Goal: Transaction & Acquisition: Download file/media

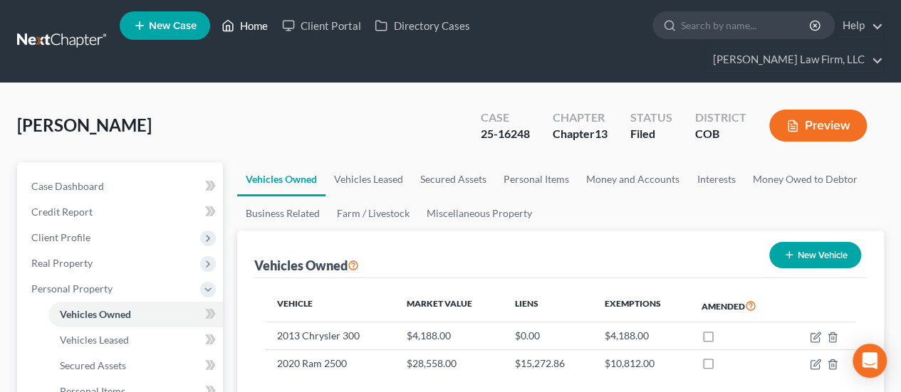
click at [245, 21] on link "Home" at bounding box center [244, 26] width 61 height 26
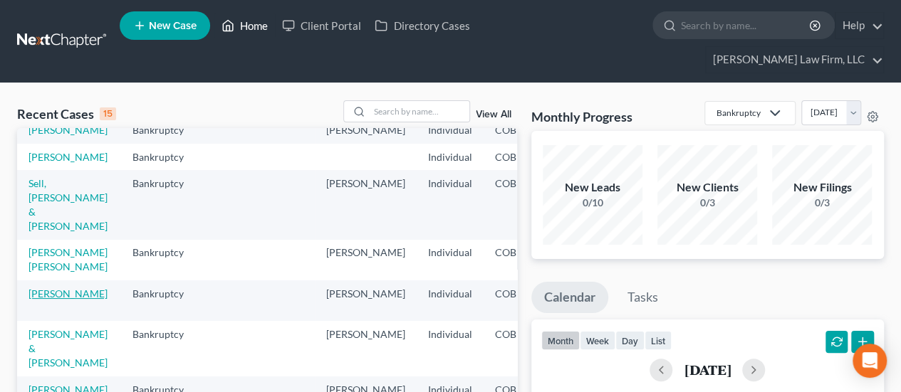
scroll to position [71, 0]
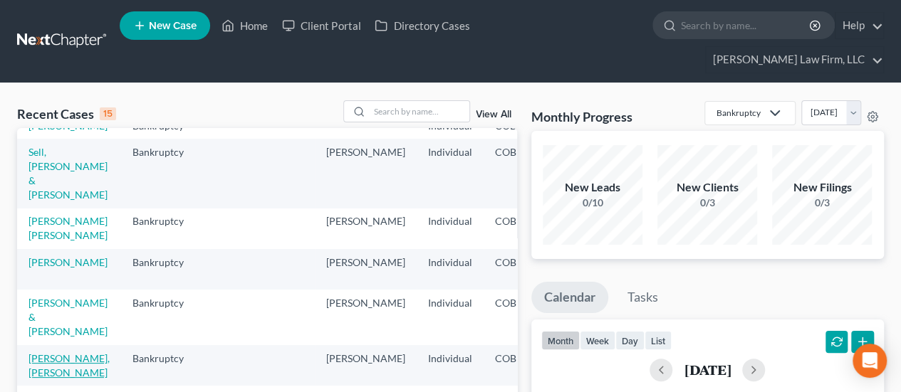
click at [48, 359] on link "[PERSON_NAME], [PERSON_NAME]" at bounding box center [68, 365] width 81 height 26
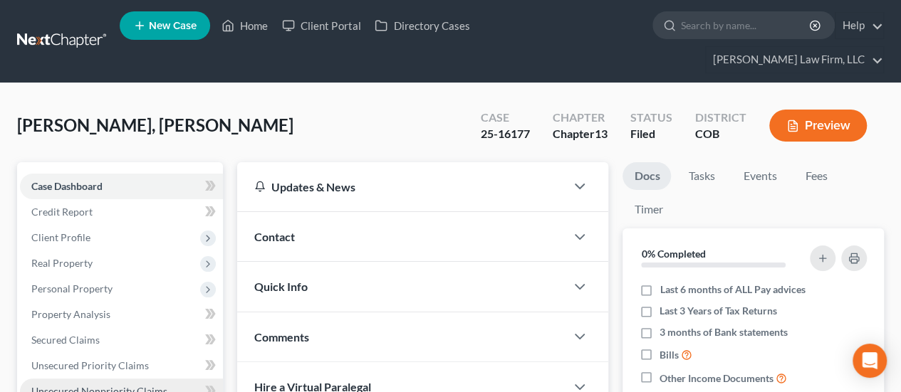
click at [112, 385] on span "Unsecured Nonpriority Claims" at bounding box center [99, 391] width 136 height 12
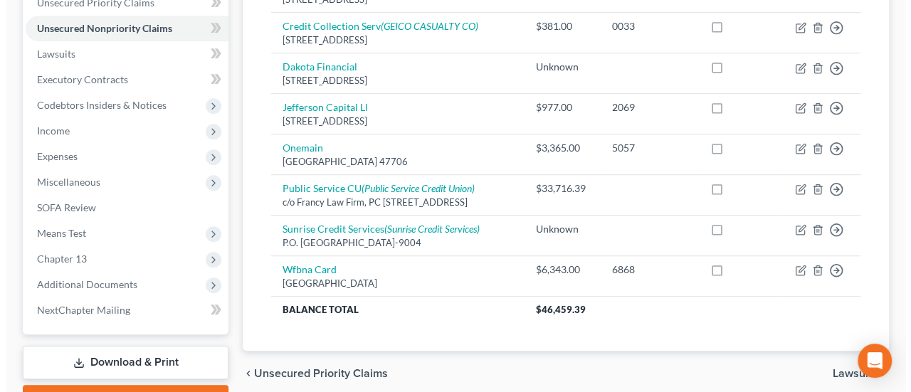
scroll to position [417, 0]
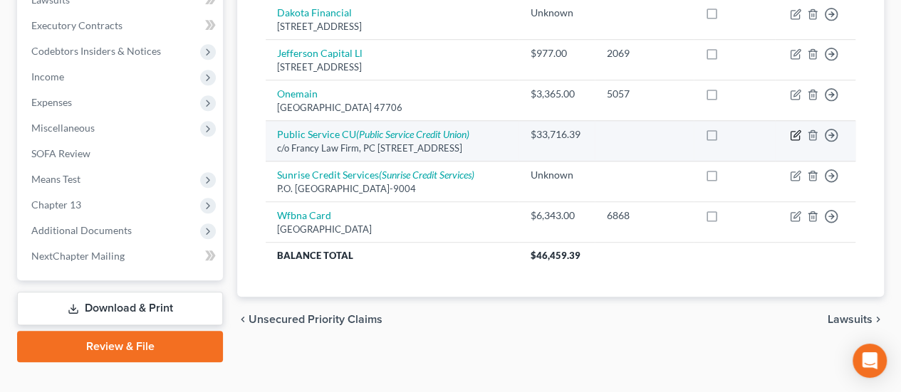
click at [794, 131] on icon "button" at bounding box center [796, 134] width 6 height 6
select select "5"
select select "4"
select select "3"
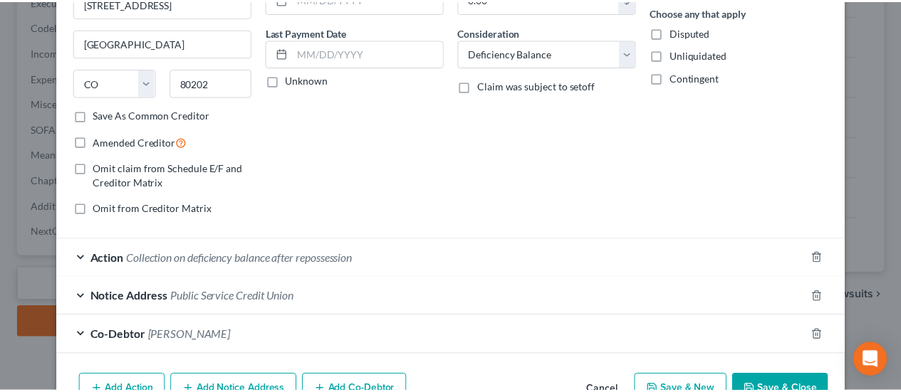
scroll to position [214, 0]
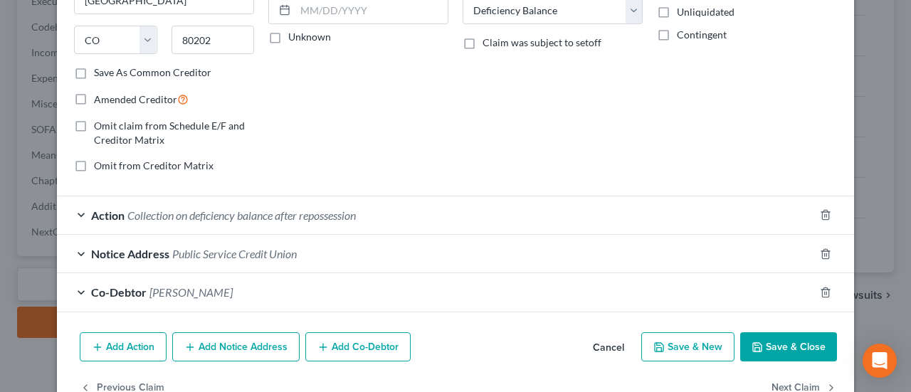
type input "6,312.36"
click at [776, 341] on button "Save & Close" at bounding box center [788, 347] width 97 height 30
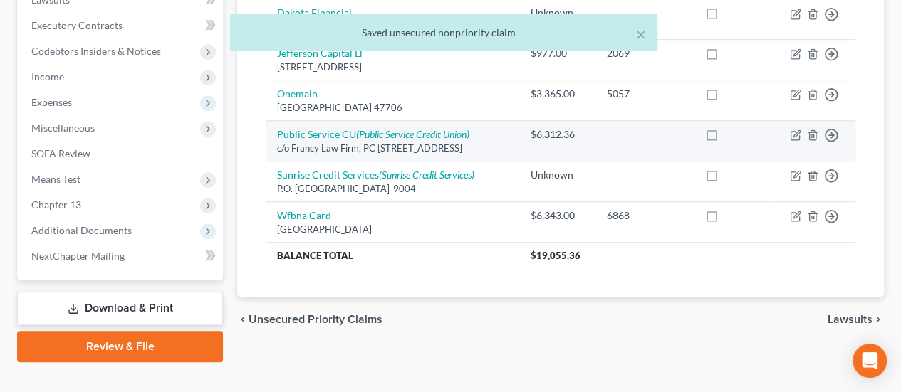
click at [725, 138] on label at bounding box center [725, 138] width 0 height 0
click at [730, 127] on input "checkbox" at bounding box center [734, 131] width 9 height 9
checkbox input "true"
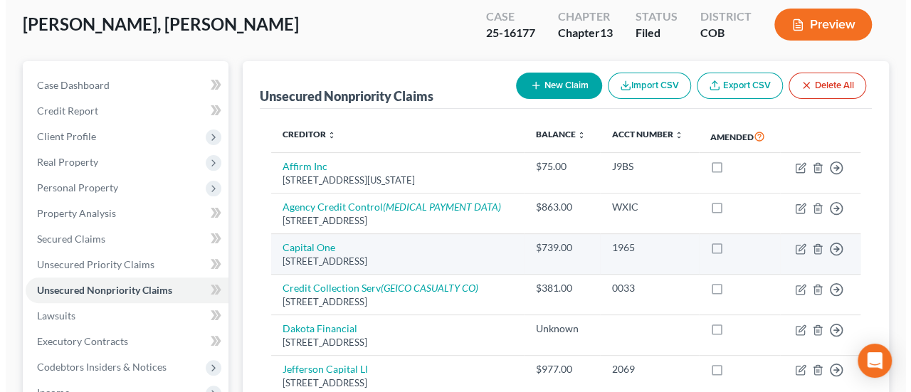
scroll to position [0, 0]
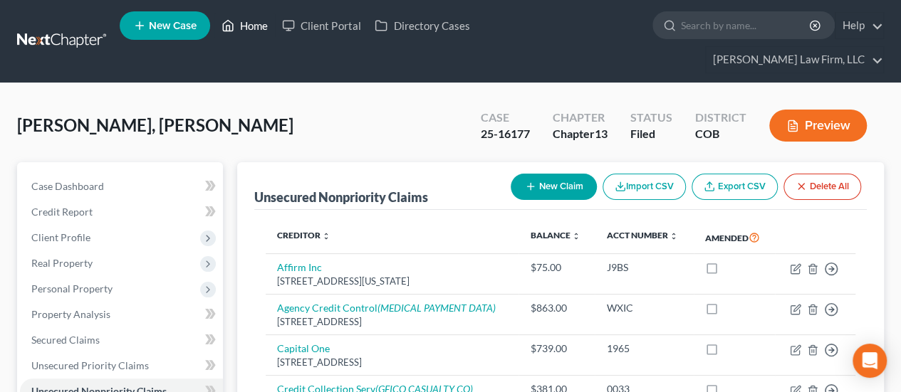
click at [266, 27] on link "Home" at bounding box center [244, 26] width 61 height 26
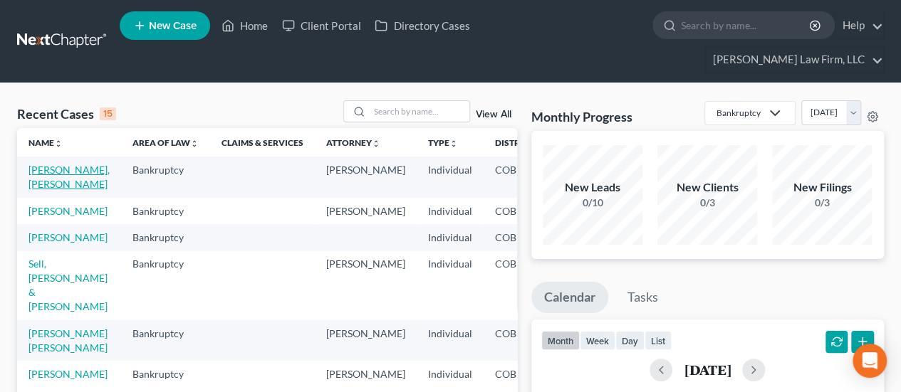
click at [47, 164] on link "[PERSON_NAME], [PERSON_NAME]" at bounding box center [68, 177] width 81 height 26
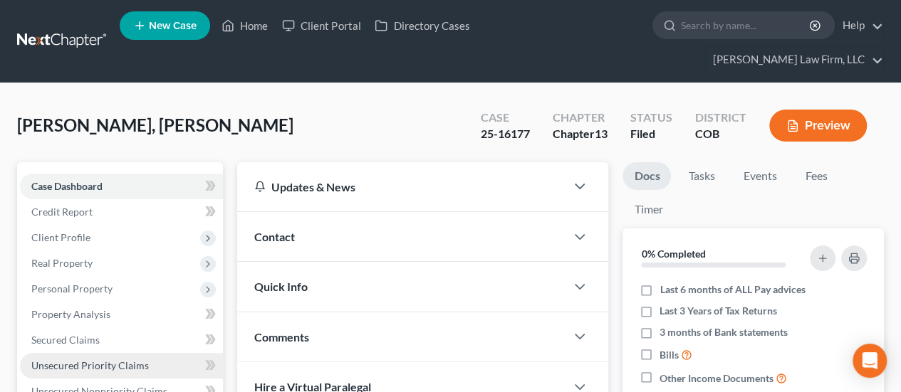
click at [98, 353] on link "Unsecured Priority Claims" at bounding box center [121, 366] width 203 height 26
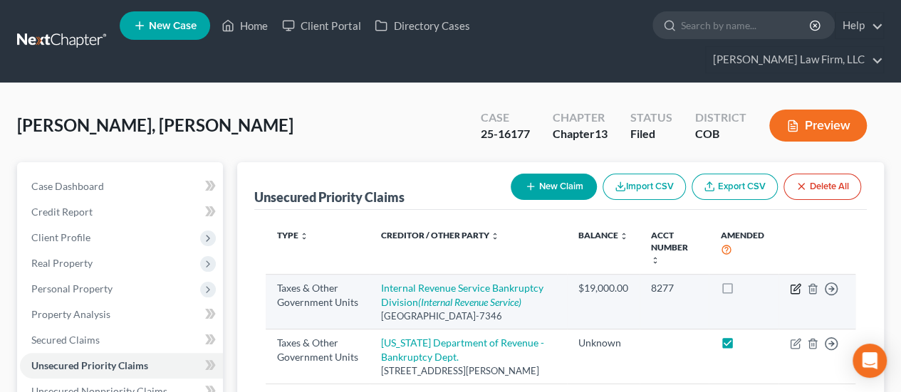
click at [793, 283] on icon "button" at bounding box center [794, 288] width 11 height 11
select select "0"
select select "39"
select select "0"
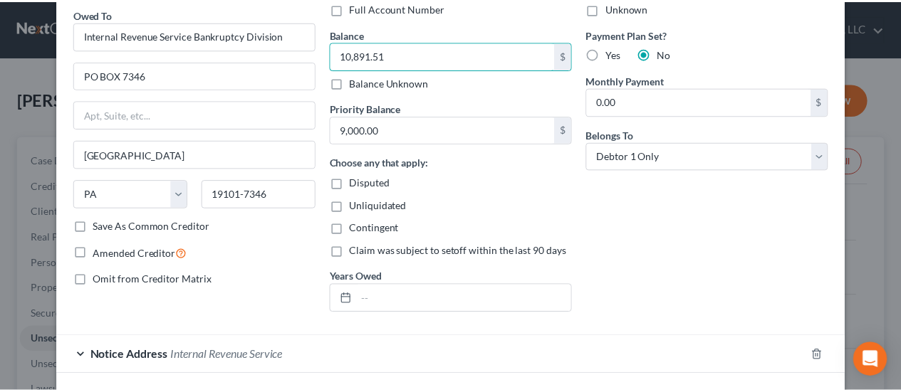
scroll to position [142, 0]
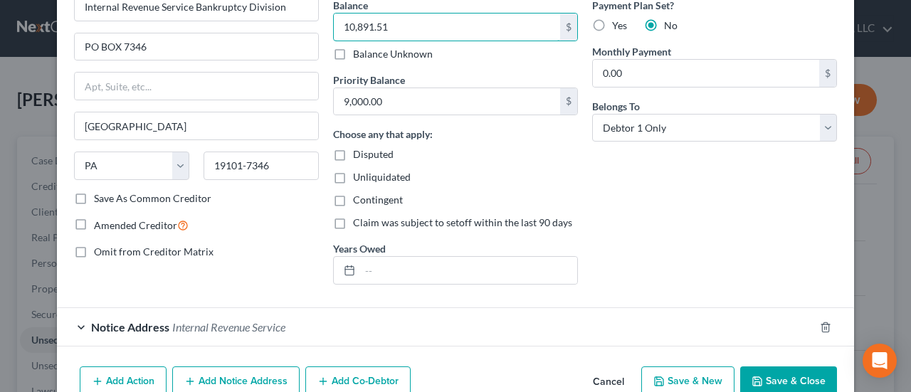
type input "10,891.51"
click at [812, 378] on button "Save & Close" at bounding box center [788, 382] width 97 height 30
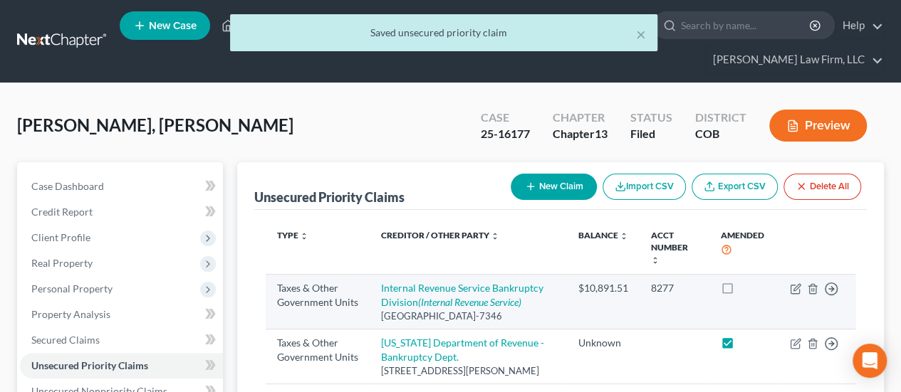
scroll to position [71, 0]
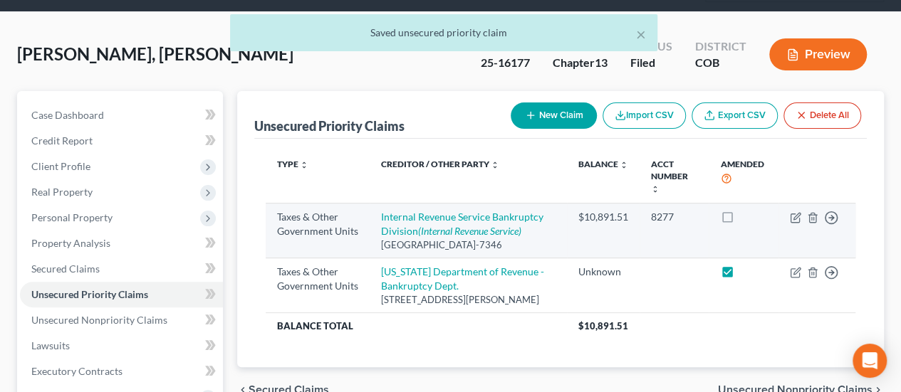
click at [740, 221] on label at bounding box center [740, 221] width 0 height 0
click at [745, 210] on input "checkbox" at bounding box center [749, 214] width 9 height 9
checkbox input "true"
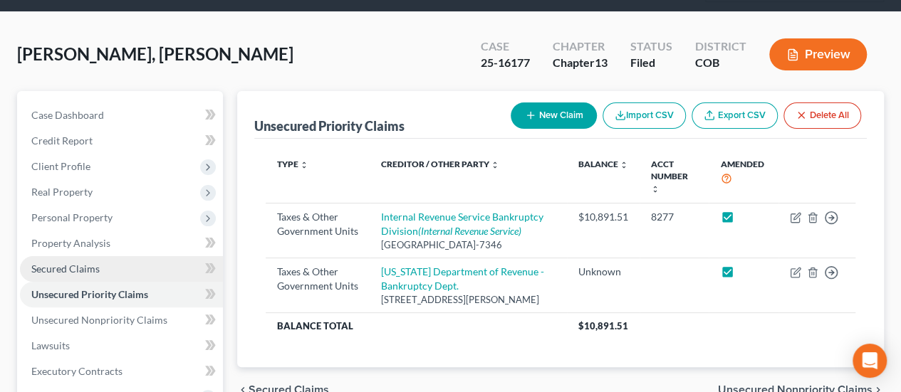
click at [119, 256] on link "Secured Claims" at bounding box center [121, 269] width 203 height 26
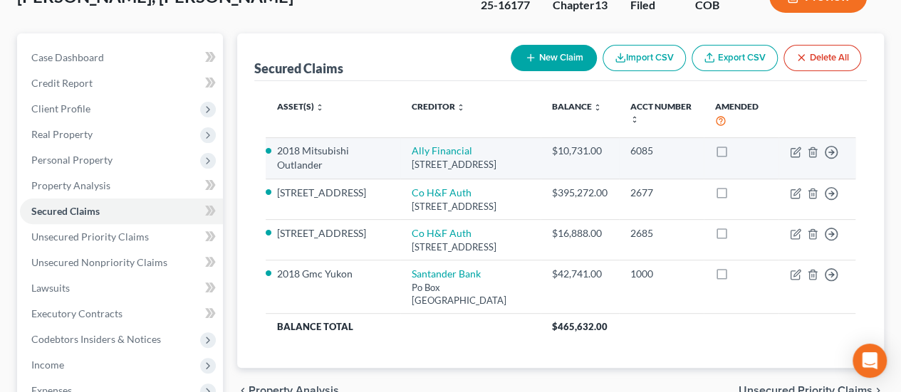
scroll to position [142, 0]
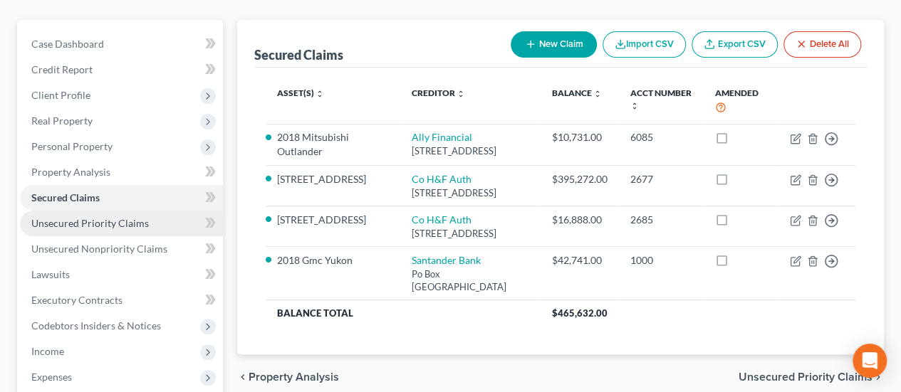
click at [94, 211] on link "Unsecured Priority Claims" at bounding box center [121, 224] width 203 height 26
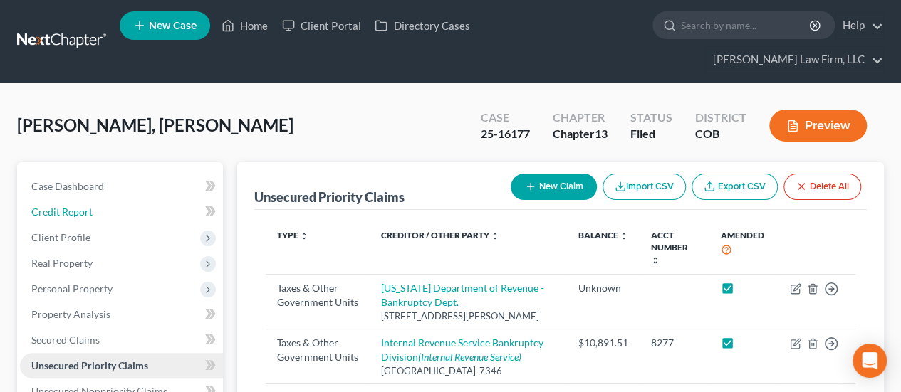
click at [94, 199] on link "Credit Report" at bounding box center [121, 212] width 203 height 26
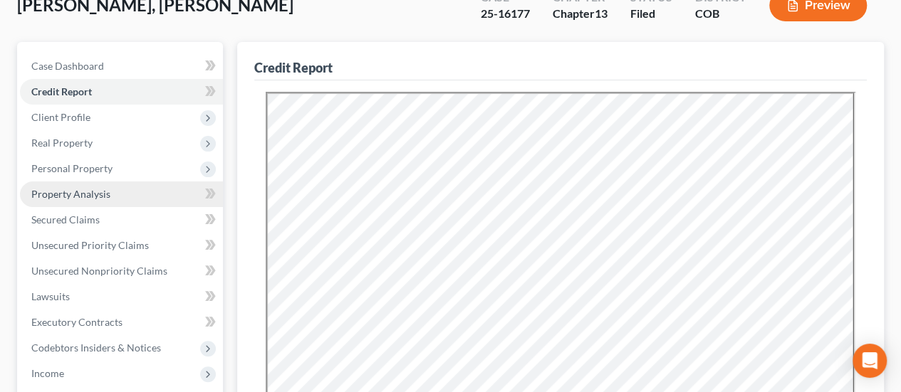
scroll to position [142, 0]
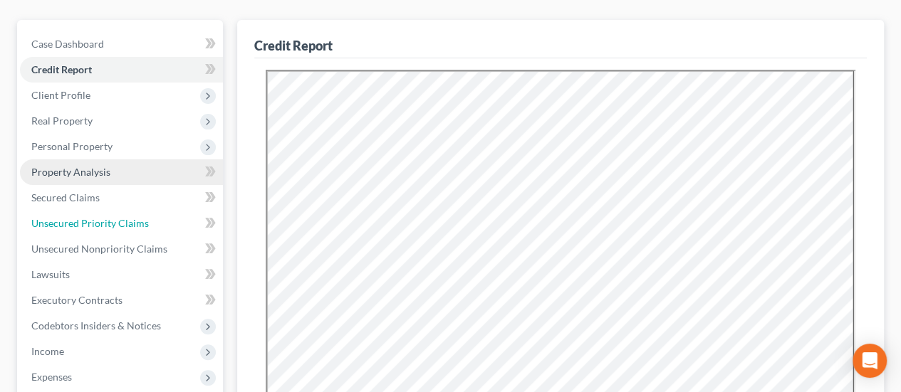
click at [118, 217] on span "Unsecured Priority Claims" at bounding box center [89, 223] width 117 height 12
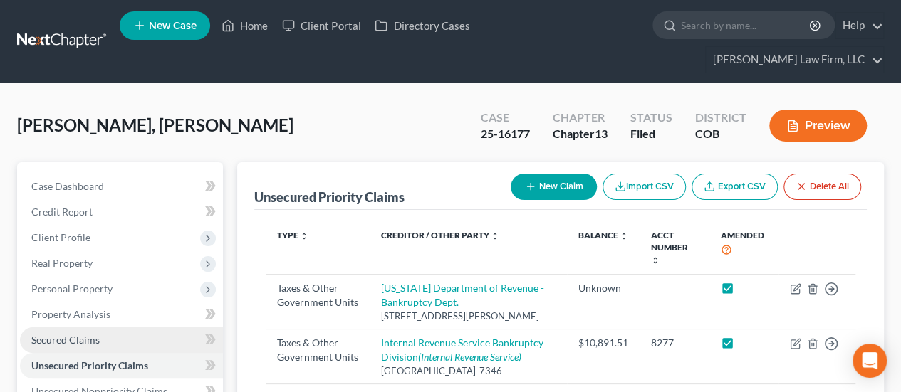
click at [112, 327] on link "Secured Claims" at bounding box center [121, 340] width 203 height 26
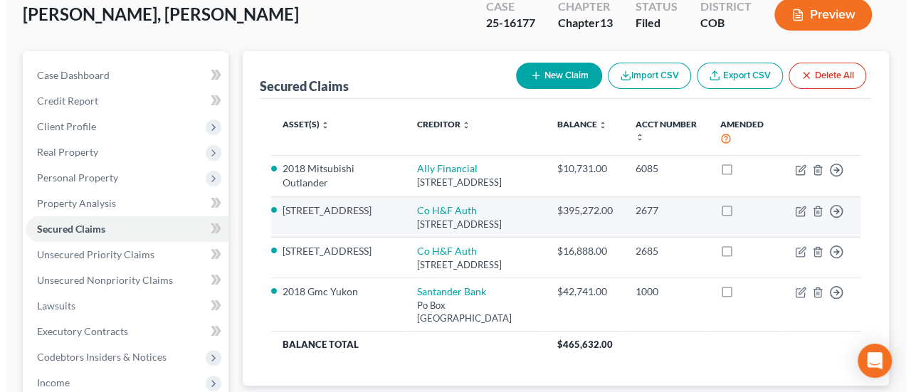
scroll to position [142, 0]
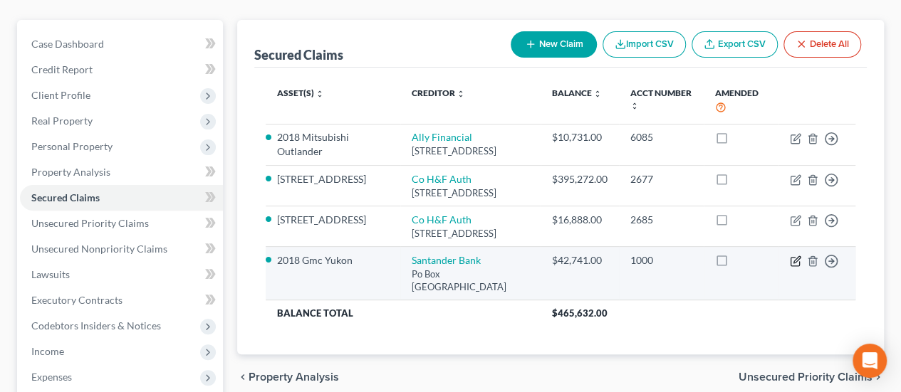
click at [796, 267] on icon "button" at bounding box center [794, 261] width 11 height 11
select select "45"
select select "12"
select select "4"
select select "3"
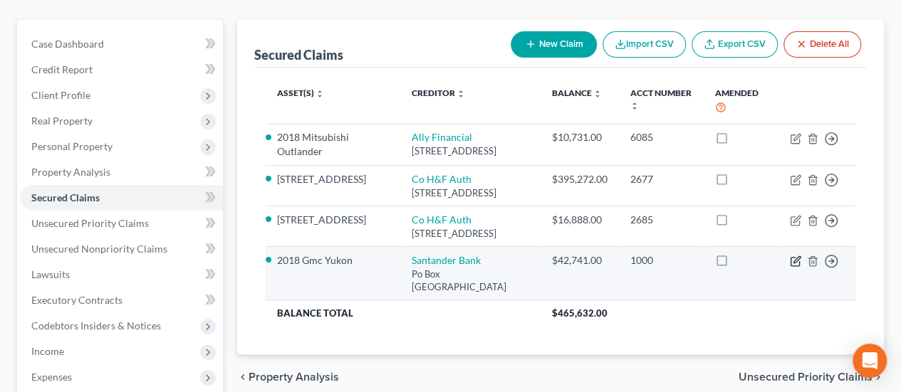
select select "0"
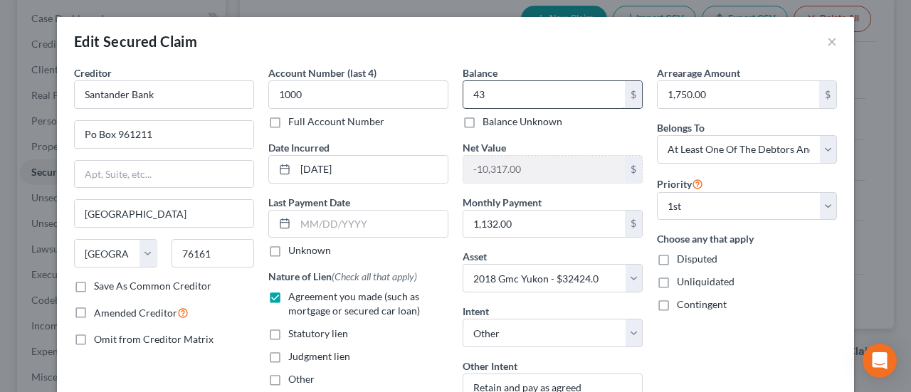
click at [505, 103] on input "43" at bounding box center [544, 94] width 162 height 27
type input "43,308.96"
click at [559, 175] on input "-10,317.00" at bounding box center [544, 169] width 162 height 27
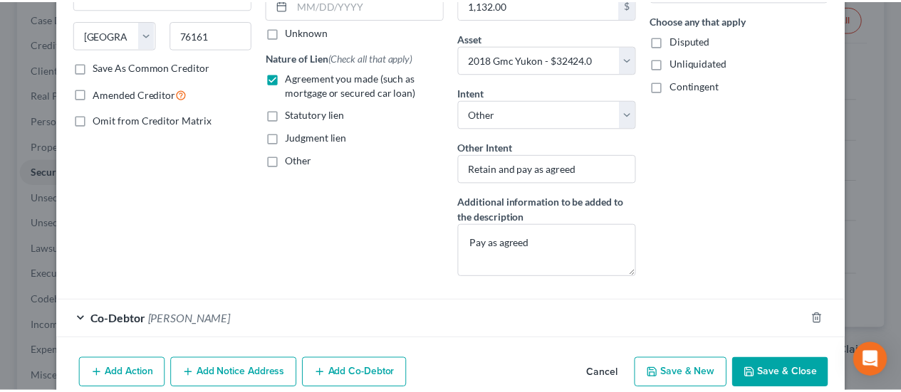
scroll to position [280, 0]
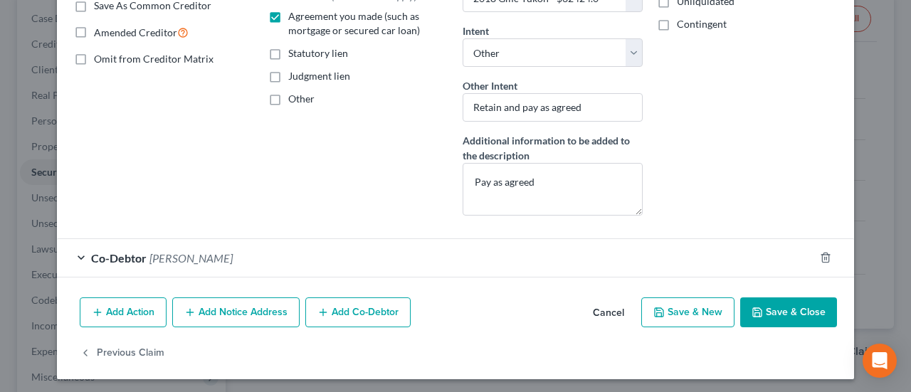
type input "2,305.15"
click at [761, 298] on button "Save & Close" at bounding box center [788, 313] width 97 height 30
select select
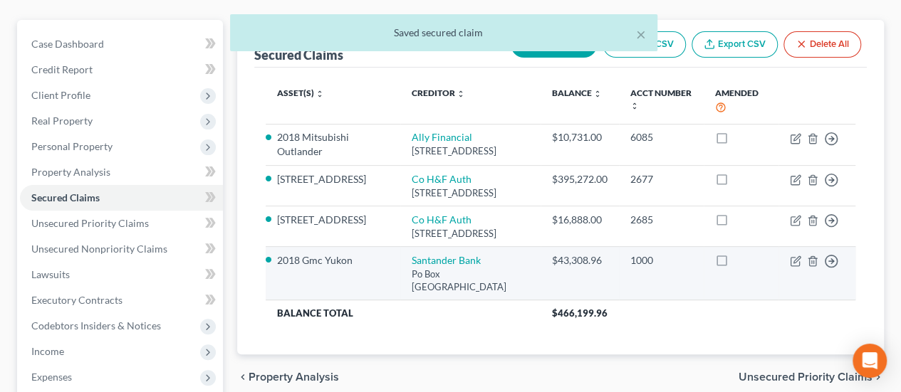
click at [735, 264] on label at bounding box center [735, 264] width 0 height 0
click at [740, 263] on input "checkbox" at bounding box center [744, 257] width 9 height 9
checkbox input "true"
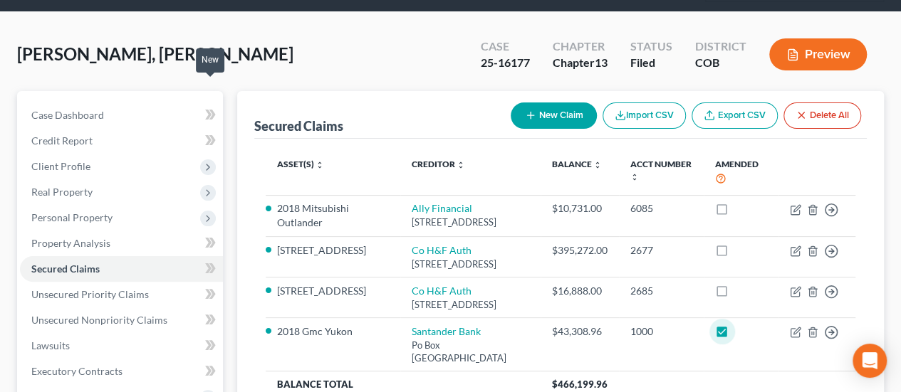
scroll to position [0, 0]
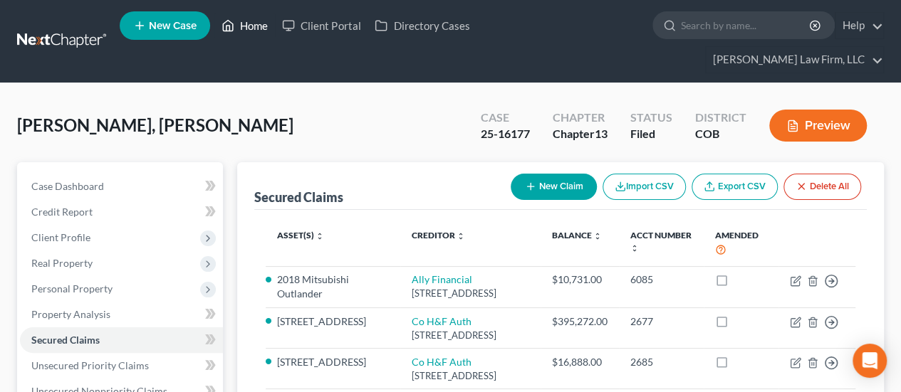
click at [248, 33] on link "Home" at bounding box center [244, 26] width 61 height 26
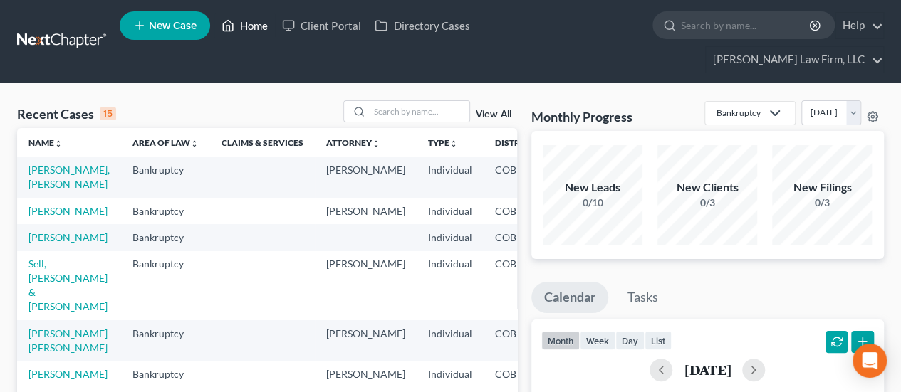
scroll to position [214, 0]
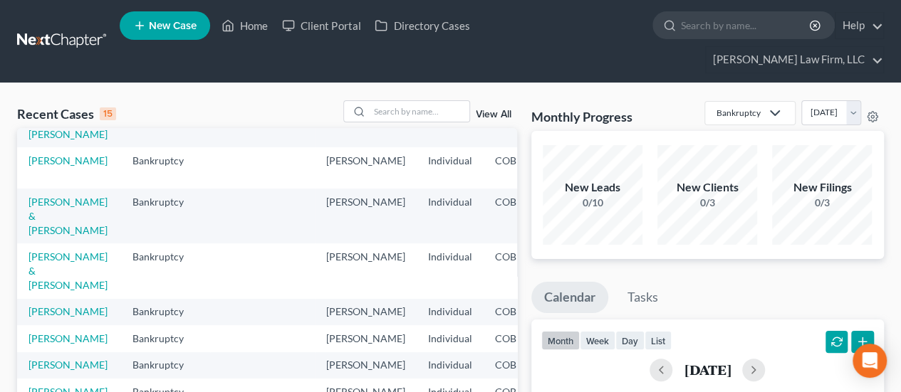
click at [51, 325] on td "[PERSON_NAME]" at bounding box center [69, 312] width 104 height 26
click at [51, 318] on link "[PERSON_NAME]" at bounding box center [67, 311] width 79 height 12
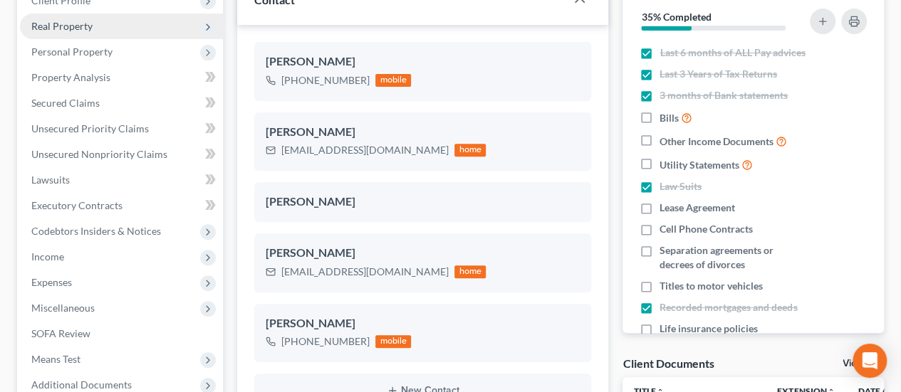
scroll to position [285, 0]
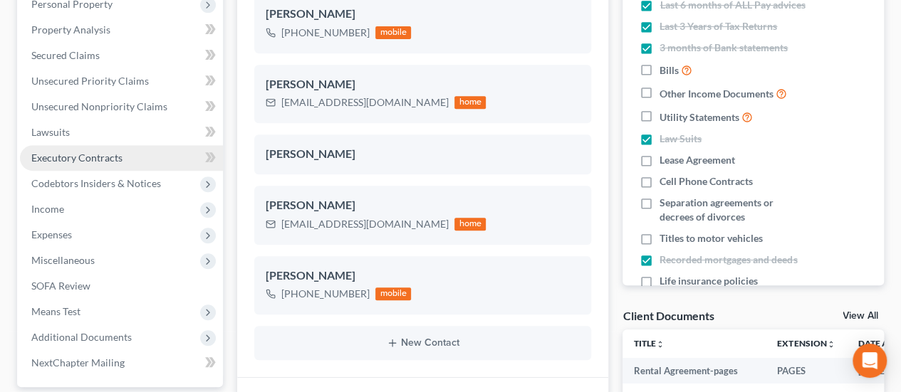
click at [93, 145] on link "Executory Contracts" at bounding box center [121, 158] width 203 height 26
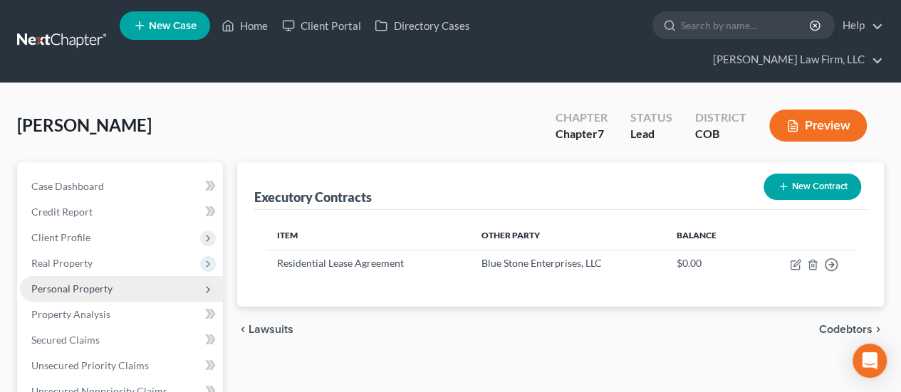
drag, startPoint x: 110, startPoint y: 263, endPoint x: 85, endPoint y: 264, distance: 24.2
click at [98, 283] on span "Personal Property" at bounding box center [71, 289] width 81 height 12
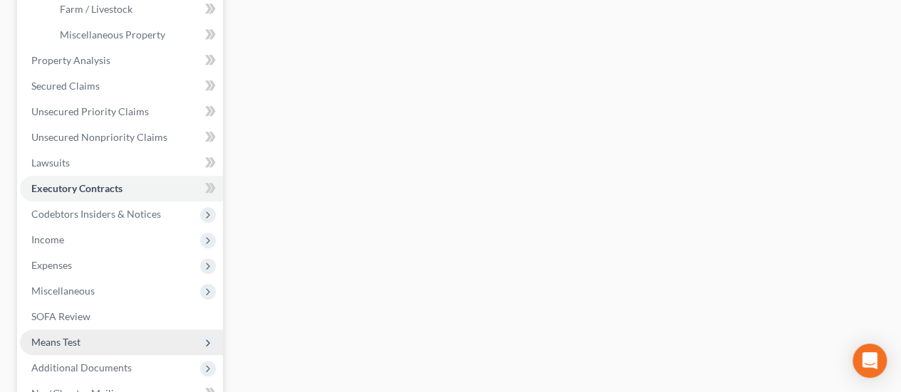
scroll to position [427, 0]
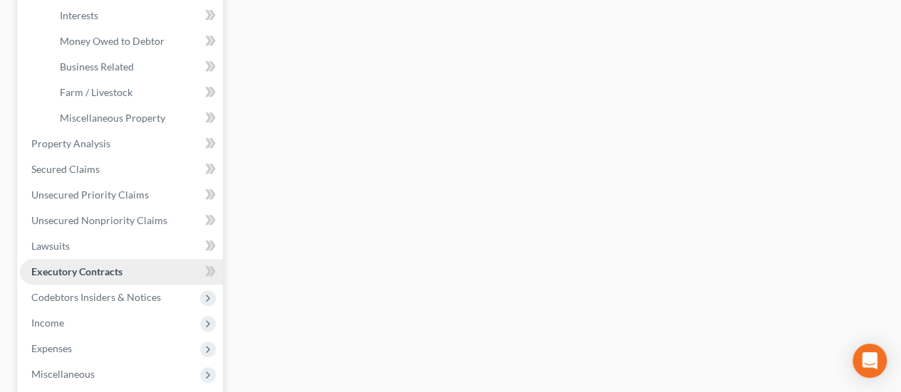
click at [88, 266] on span "Executory Contracts" at bounding box center [76, 272] width 91 height 12
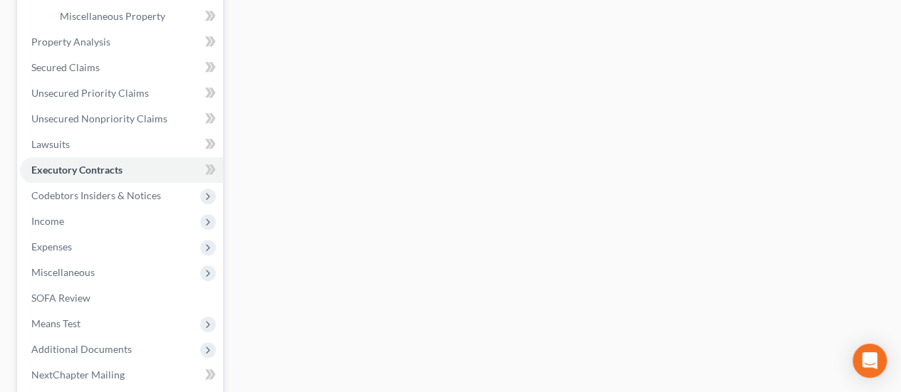
scroll to position [644, 0]
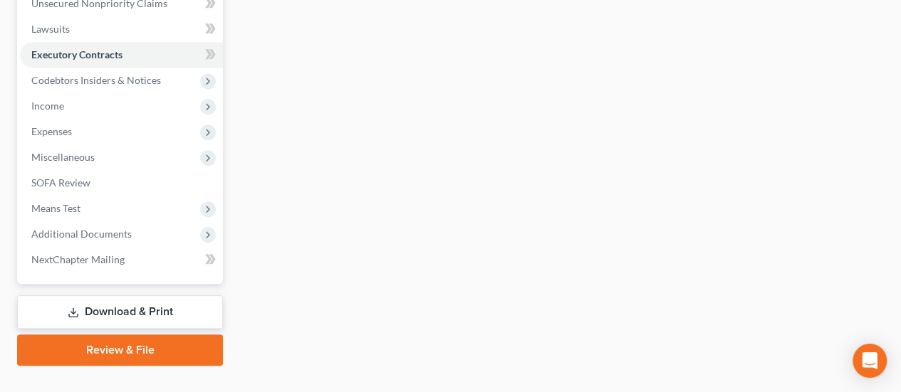
click at [147, 295] on link "Download & Print" at bounding box center [120, 311] width 206 height 33
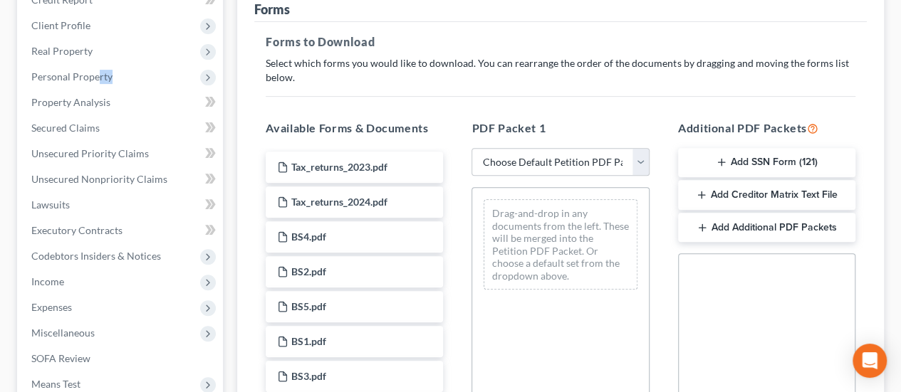
scroll to position [214, 0]
click at [641, 147] on select "Choose Default Petition PDF Packet Complete Bankruptcy Petition (all forms and …" at bounding box center [559, 161] width 177 height 28
select select "0"
click at [471, 147] on select "Choose Default Petition PDF Packet Complete Bankruptcy Petition (all forms and …" at bounding box center [559, 161] width 177 height 28
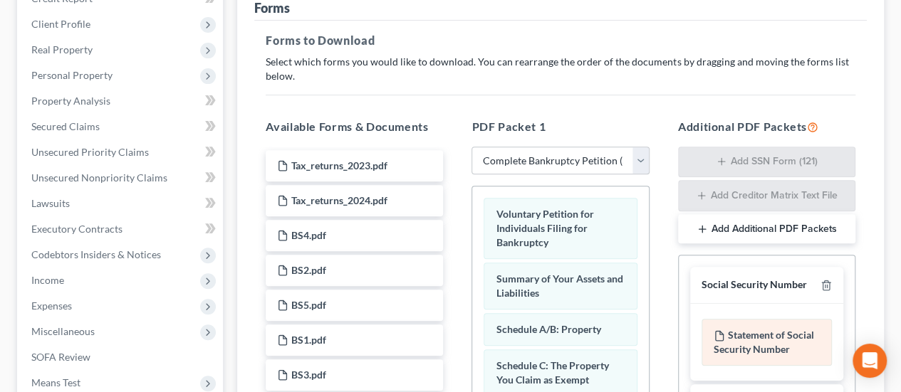
click at [801, 319] on div "Statement of Social Security Number" at bounding box center [766, 342] width 130 height 47
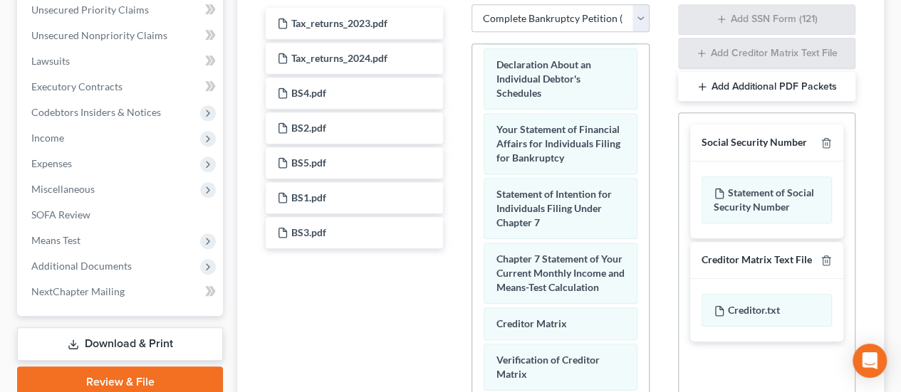
scroll to position [500, 0]
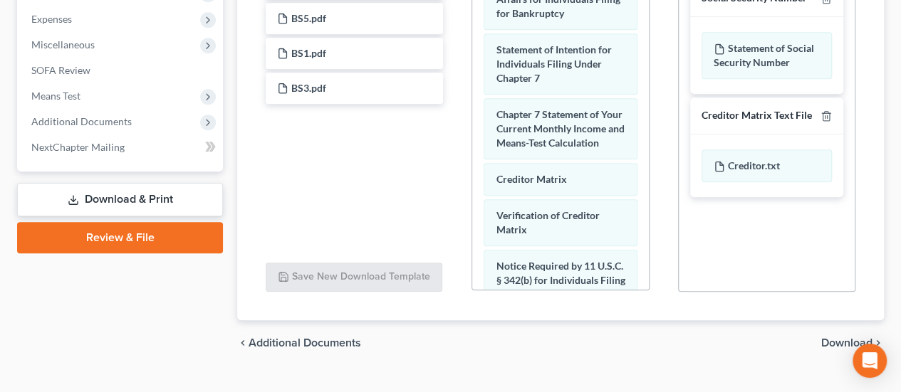
click at [836, 337] on span "Download" at bounding box center [846, 342] width 51 height 11
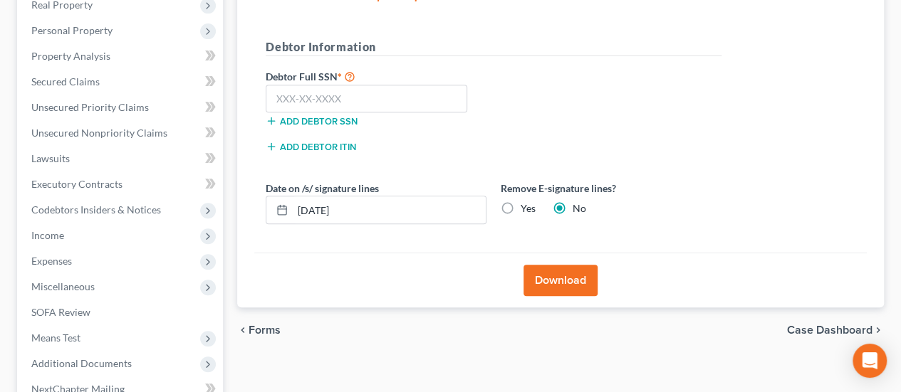
scroll to position [174, 0]
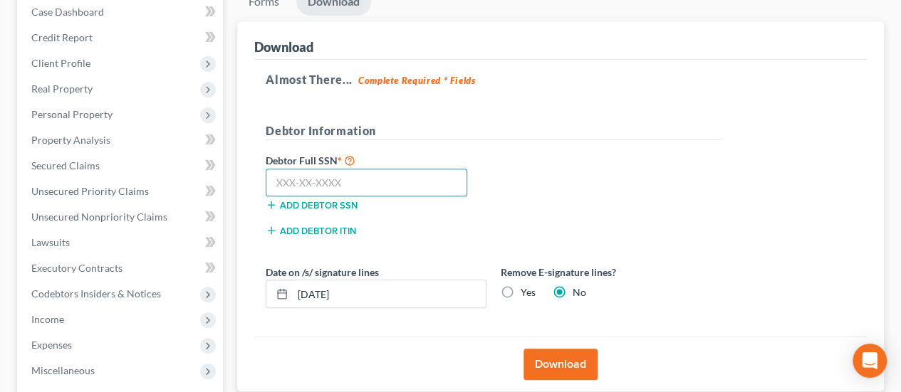
click at [282, 169] on input "text" at bounding box center [366, 183] width 201 height 28
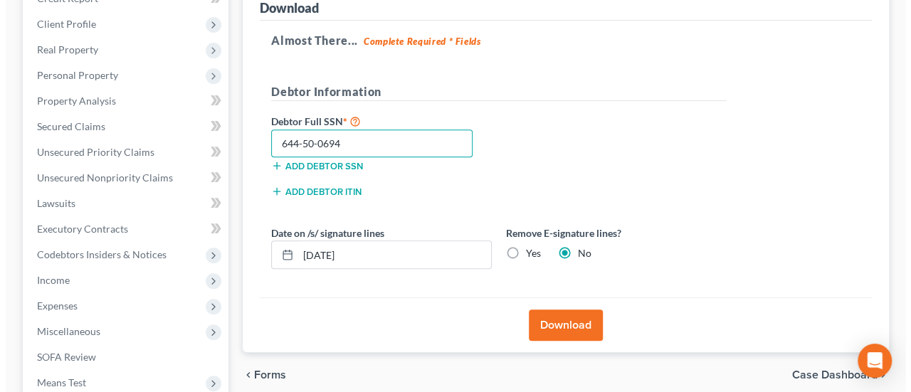
scroll to position [246, 0]
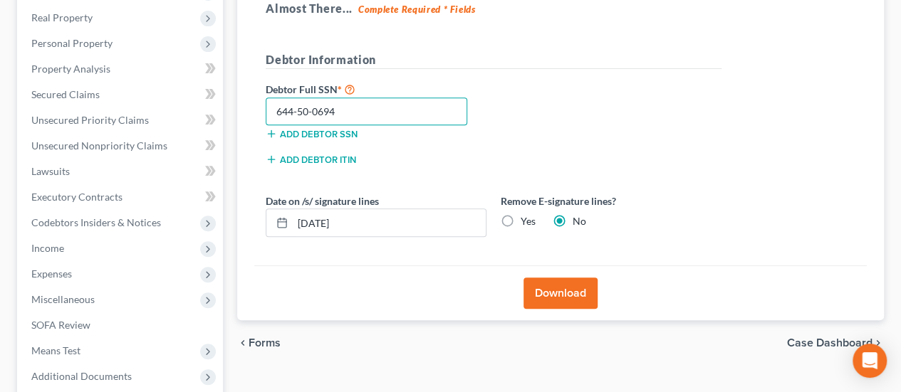
type input "644-50-0694"
click at [562, 278] on button "Download" at bounding box center [560, 293] width 74 height 31
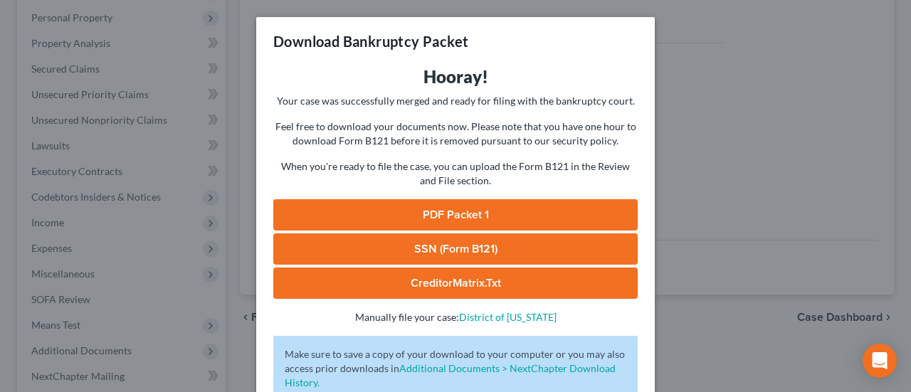
click at [493, 214] on link "PDF Packet 1" at bounding box center [455, 214] width 364 height 31
click at [471, 250] on link "SSN (Form B121)" at bounding box center [455, 248] width 364 height 31
